Goal: Contribute content: Add original content to the website for others to see

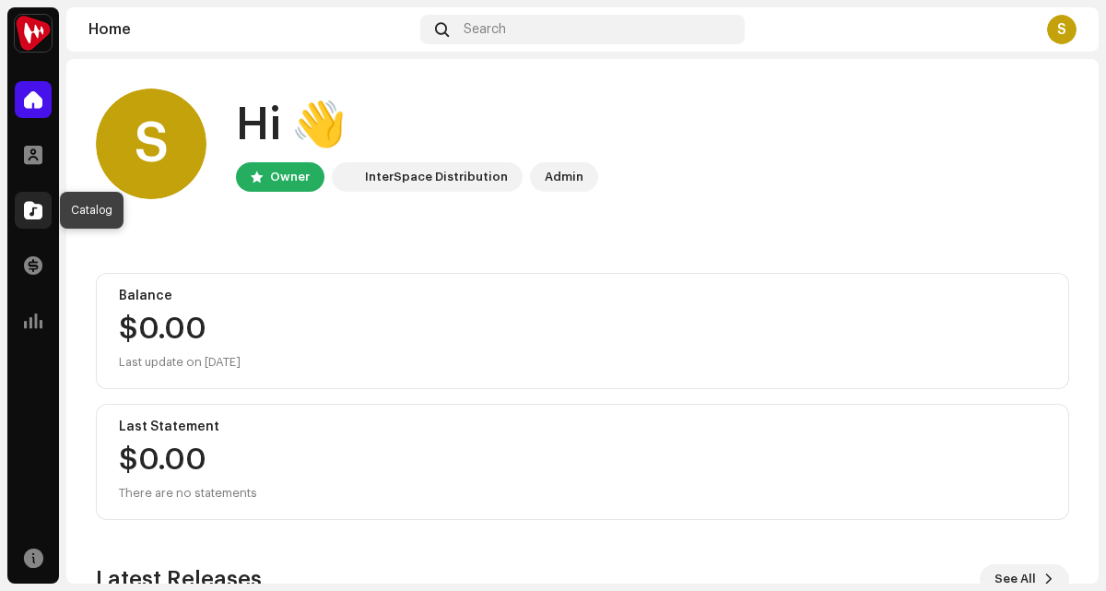
click at [40, 209] on span at bounding box center [33, 210] width 18 height 15
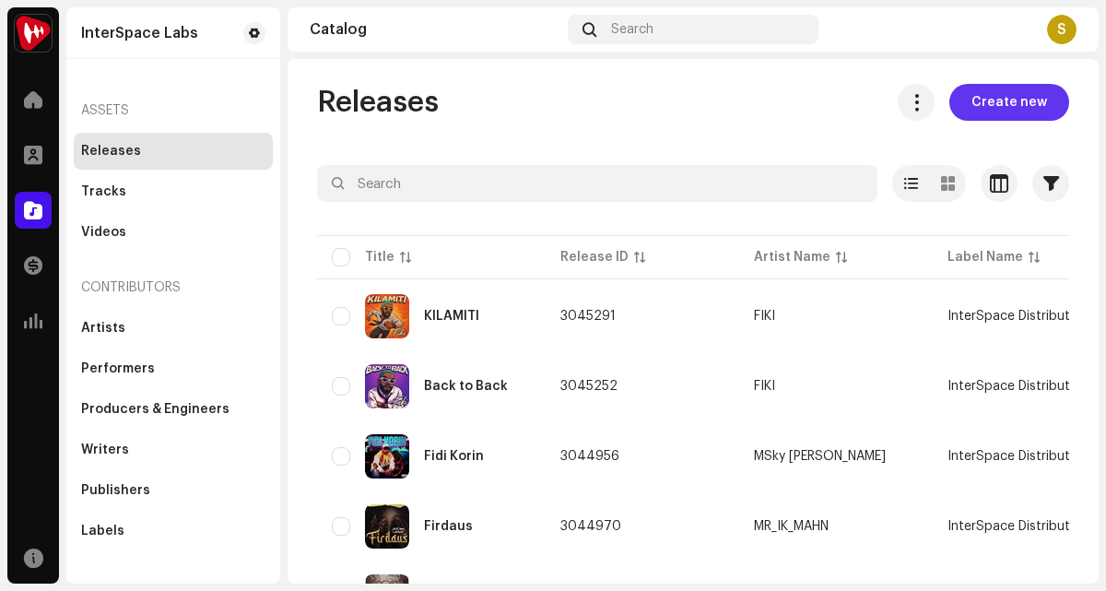
click at [1019, 106] on span "Create new" at bounding box center [1010, 102] width 76 height 37
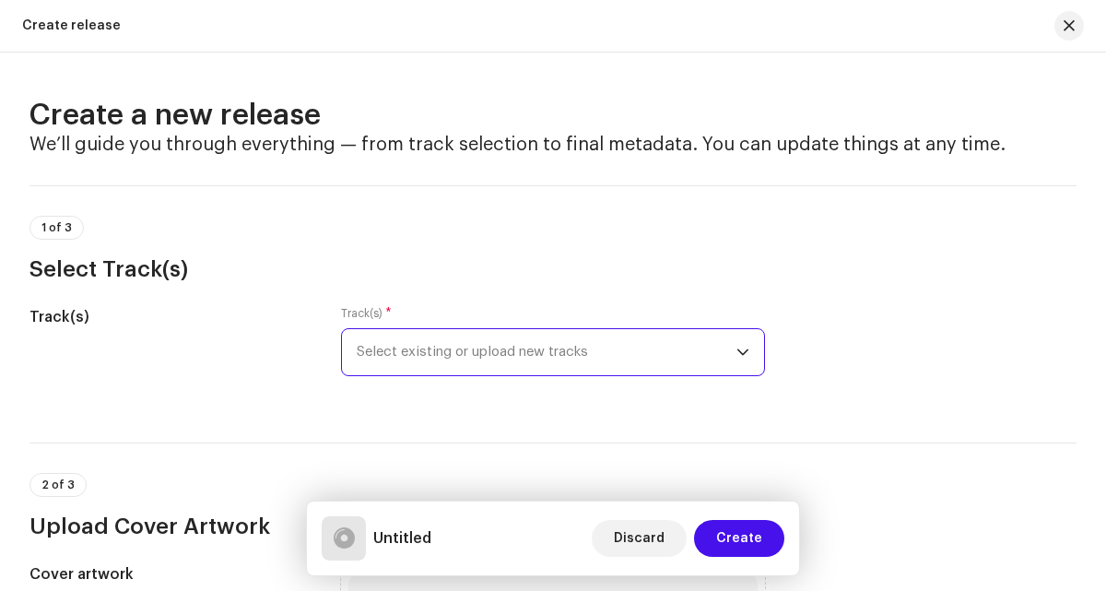
click at [384, 329] on span "Select existing or upload new tracks" at bounding box center [546, 352] width 379 height 46
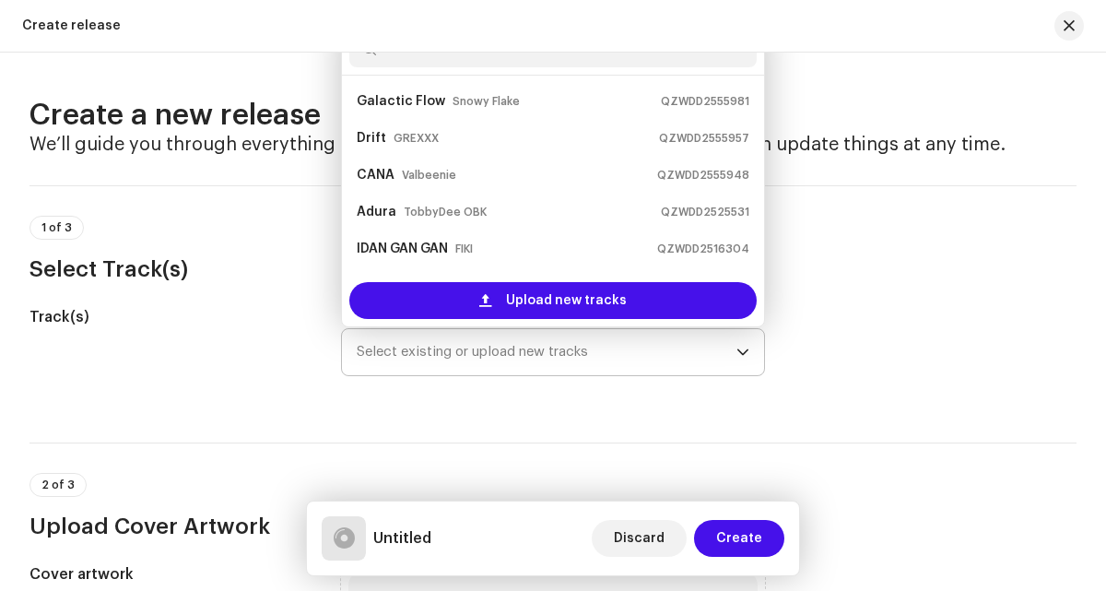
scroll to position [29, 0]
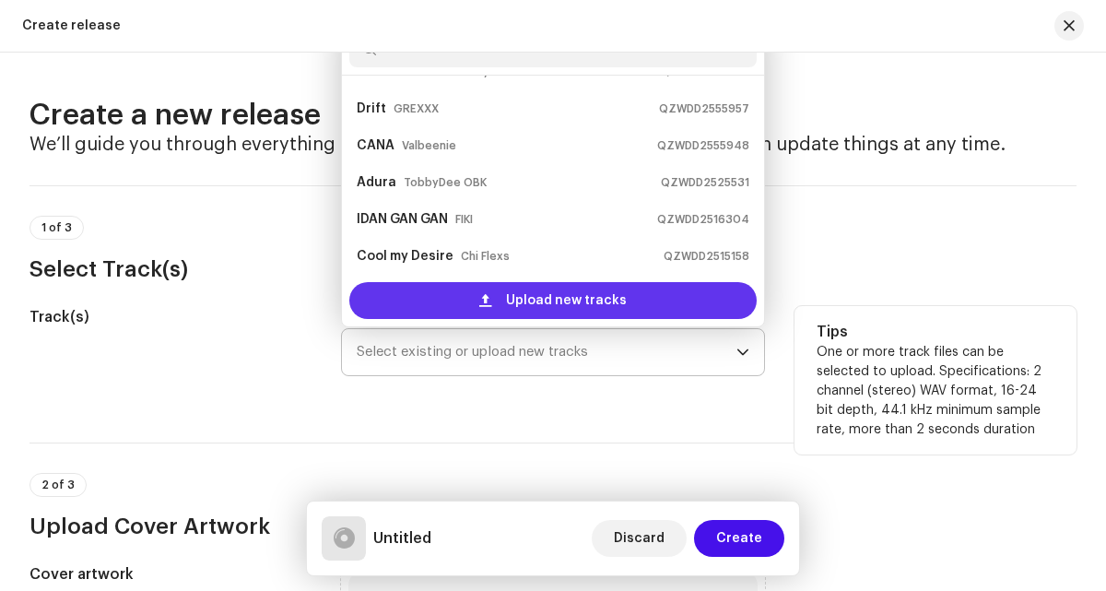
click at [383, 302] on div "Upload new tracks" at bounding box center [552, 300] width 406 height 37
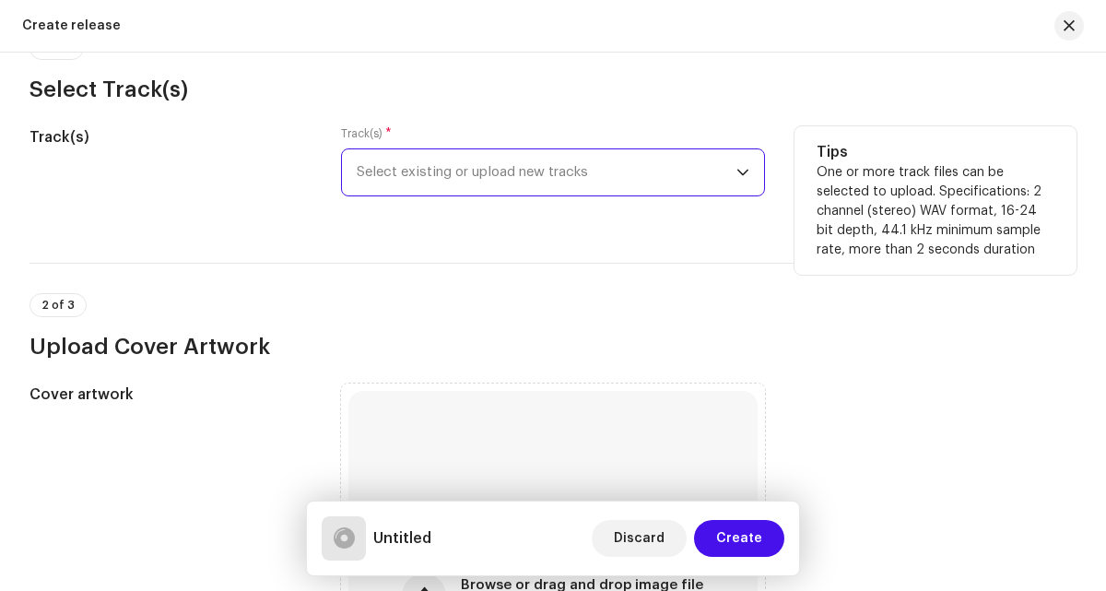
scroll to position [147, 0]
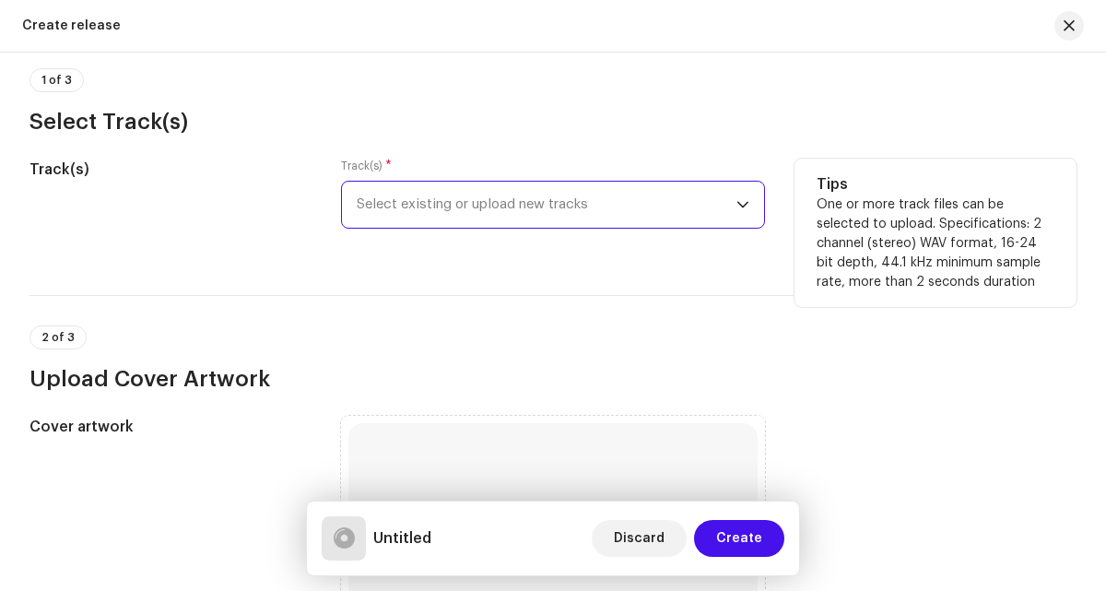
click at [388, 202] on span "Select existing or upload new tracks" at bounding box center [546, 205] width 379 height 46
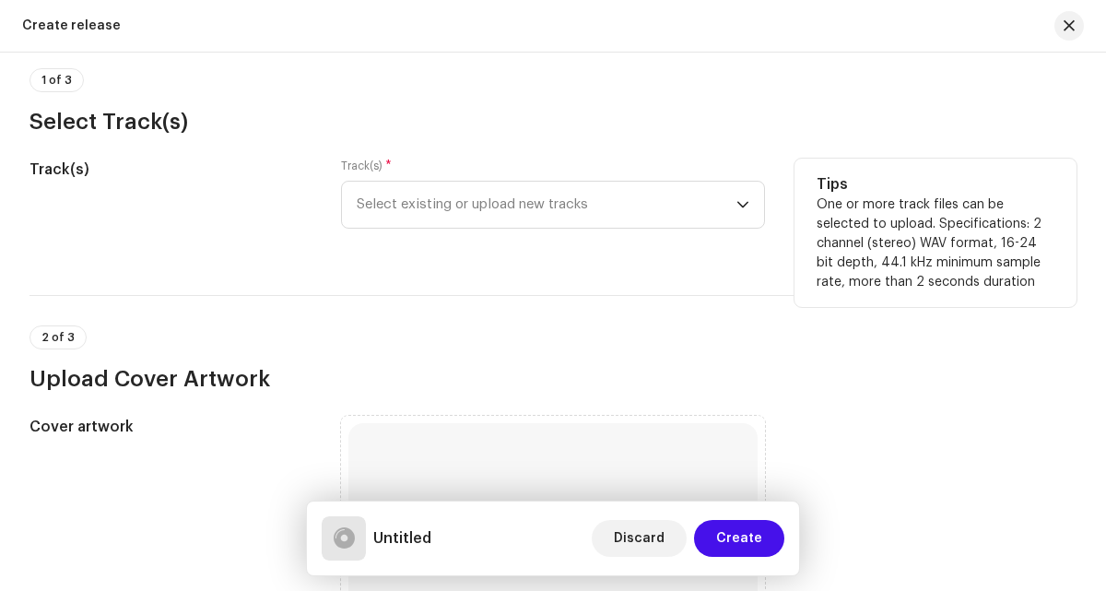
scroll to position [262, 0]
